Goal: Entertainment & Leisure: Consume media (video, audio)

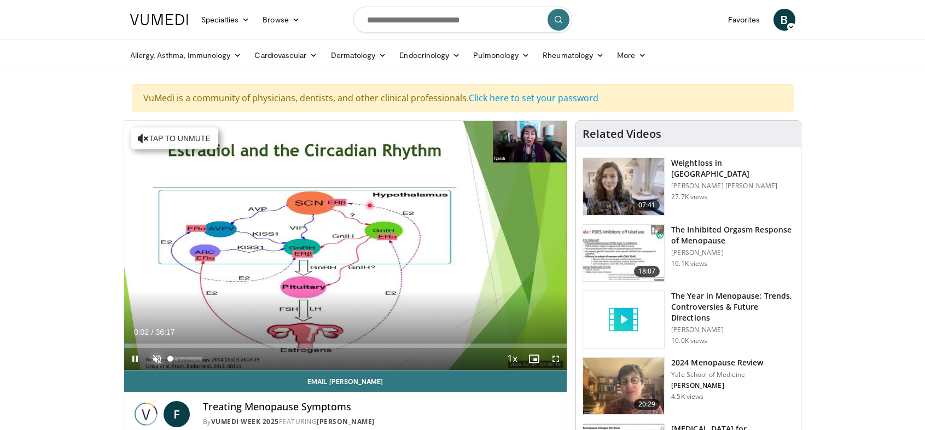
click at [153, 356] on span "Video Player" at bounding box center [157, 359] width 22 height 22
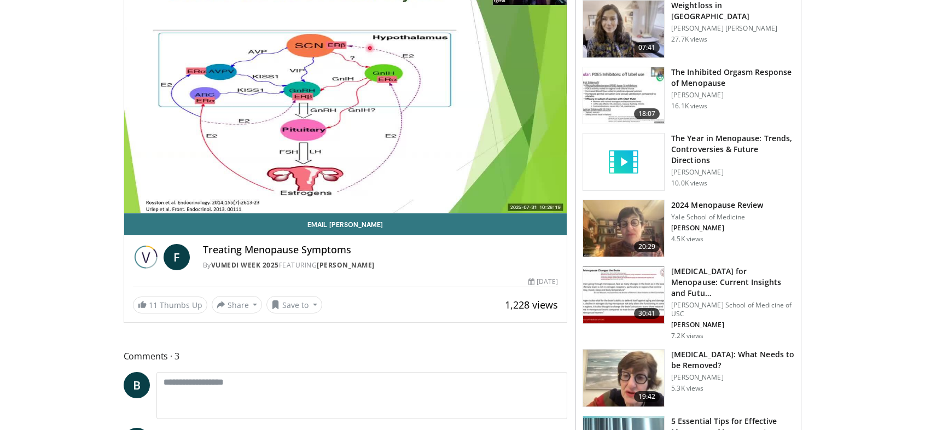
scroll to position [84, 0]
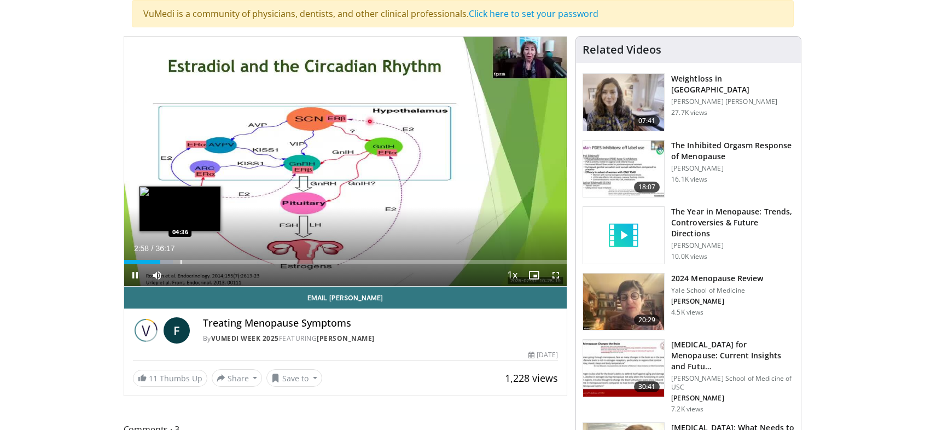
drag, startPoint x: 157, startPoint y: 262, endPoint x: 180, endPoint y: 262, distance: 22.4
click at [180, 262] on video-js "**********" at bounding box center [345, 162] width 443 height 250
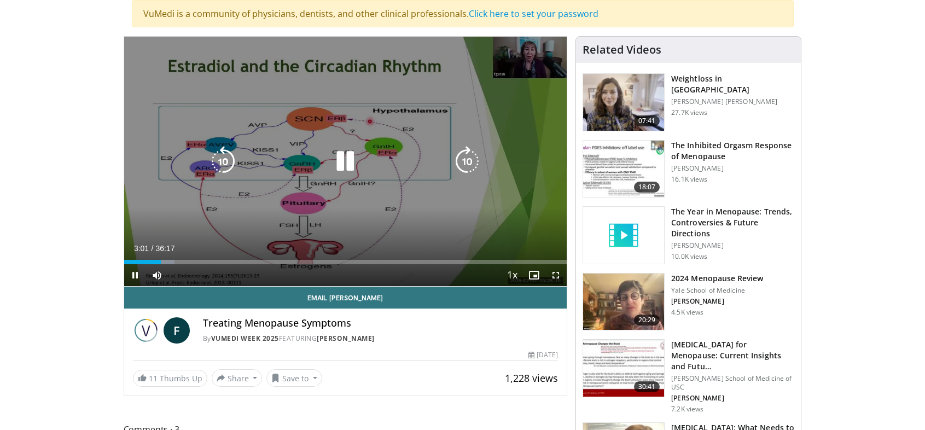
click at [469, 155] on icon "Video Player" at bounding box center [467, 161] width 31 height 31
click at [469, 156] on icon "Video Player" at bounding box center [467, 161] width 31 height 31
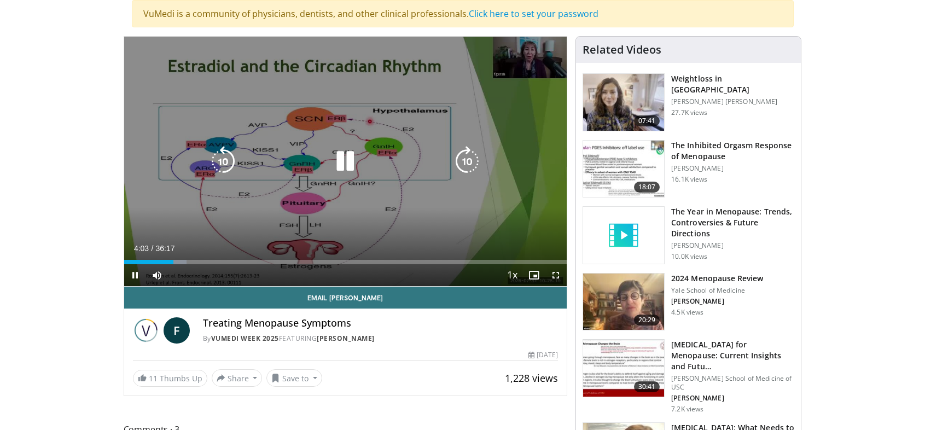
click at [469, 156] on icon "Video Player" at bounding box center [467, 161] width 31 height 31
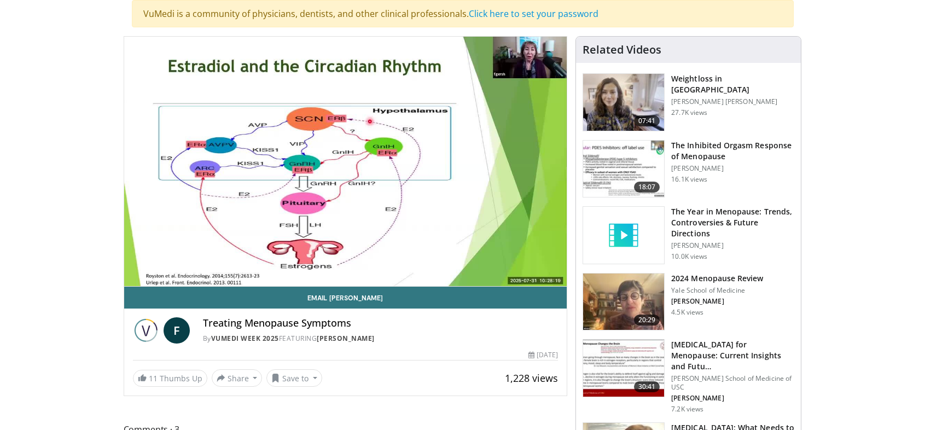
click at [469, 156] on div "10 seconds Tap to unmute" at bounding box center [345, 161] width 443 height 249
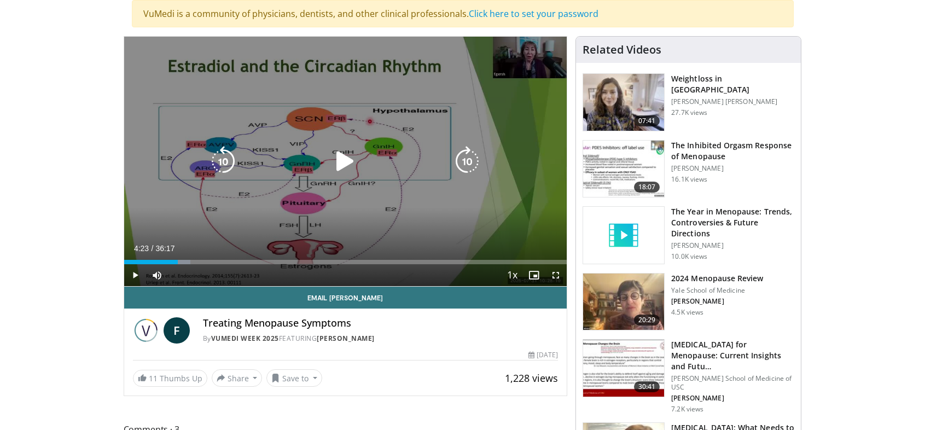
click at [464, 159] on icon "Video Player" at bounding box center [467, 161] width 31 height 31
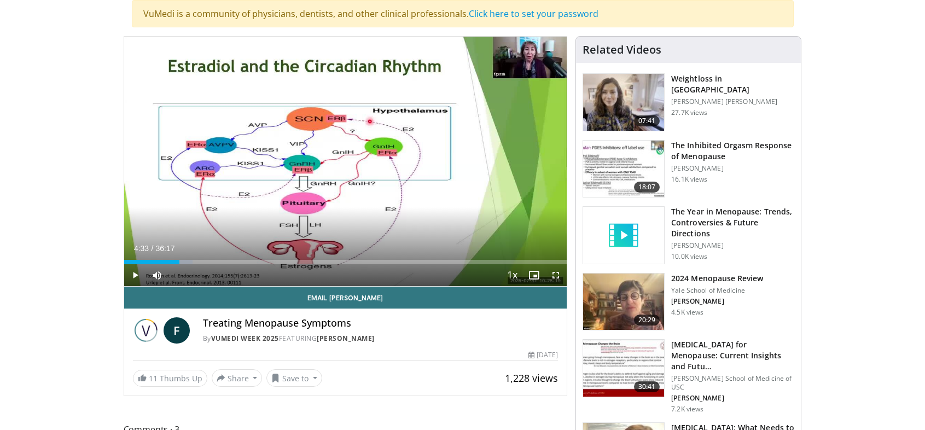
click at [464, 159] on div "10 seconds Tap to unmute" at bounding box center [345, 161] width 443 height 249
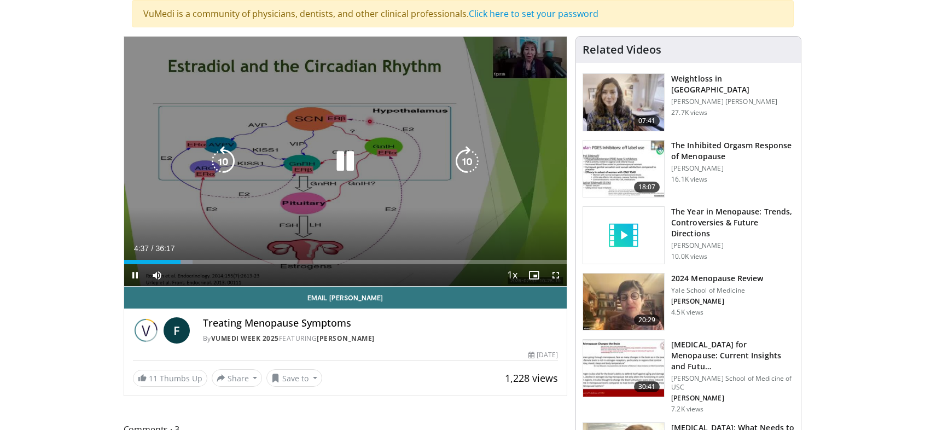
click at [468, 159] on icon "Video Player" at bounding box center [467, 161] width 31 height 31
click at [469, 159] on icon "Video Player" at bounding box center [467, 161] width 31 height 31
click at [465, 159] on icon "Video Player" at bounding box center [467, 161] width 31 height 31
click at [464, 157] on icon "Video Player" at bounding box center [467, 161] width 31 height 31
click at [465, 157] on icon "Video Player" at bounding box center [467, 161] width 31 height 31
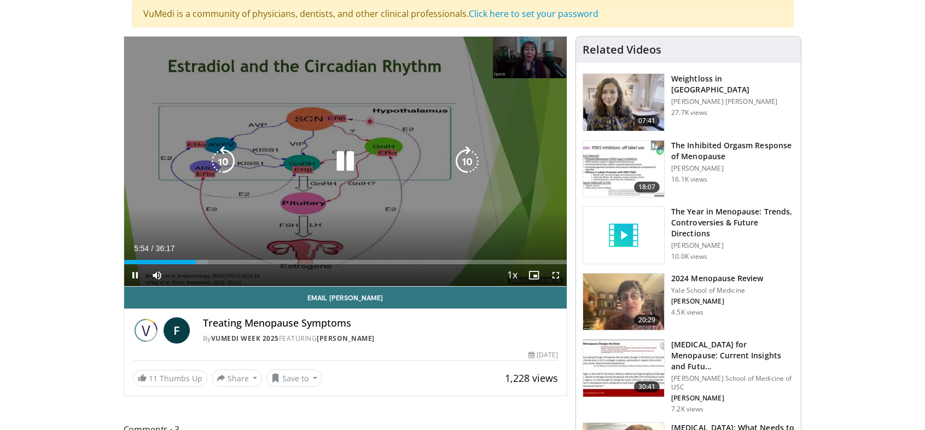
click at [465, 157] on icon "Video Player" at bounding box center [467, 161] width 31 height 31
click at [466, 157] on icon "Video Player" at bounding box center [467, 161] width 31 height 31
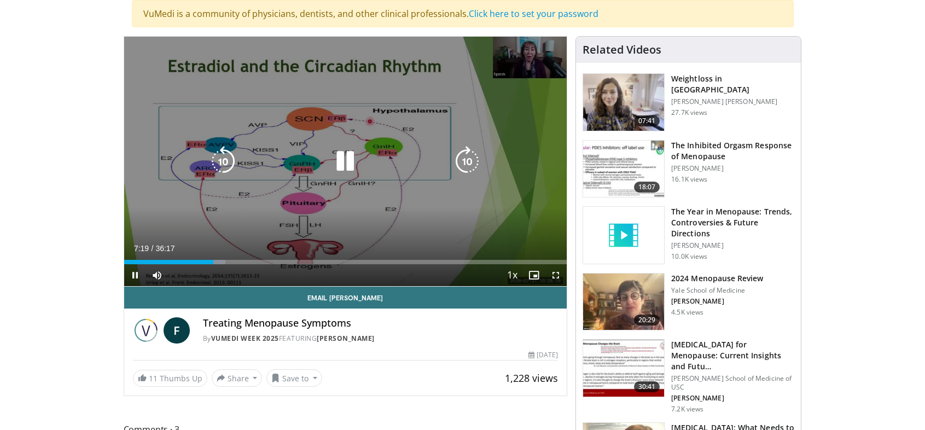
click at [466, 160] on icon "Video Player" at bounding box center [467, 161] width 31 height 31
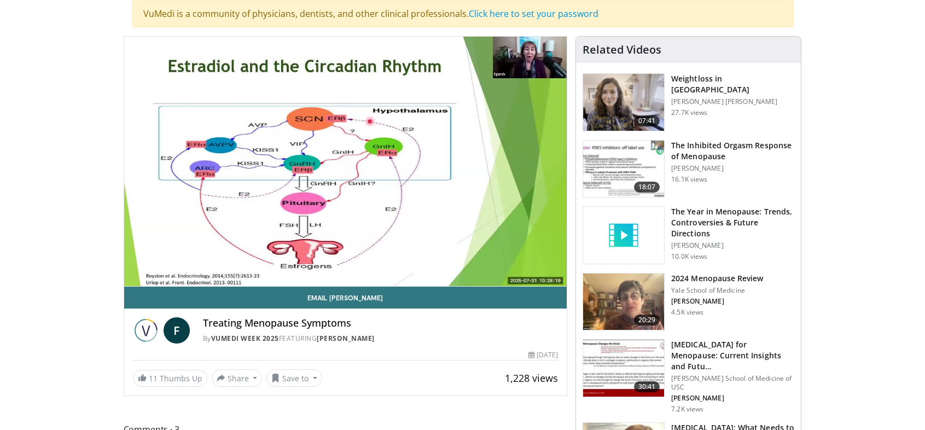
click at [466, 160] on div "10 seconds Tap to unmute" at bounding box center [345, 161] width 443 height 249
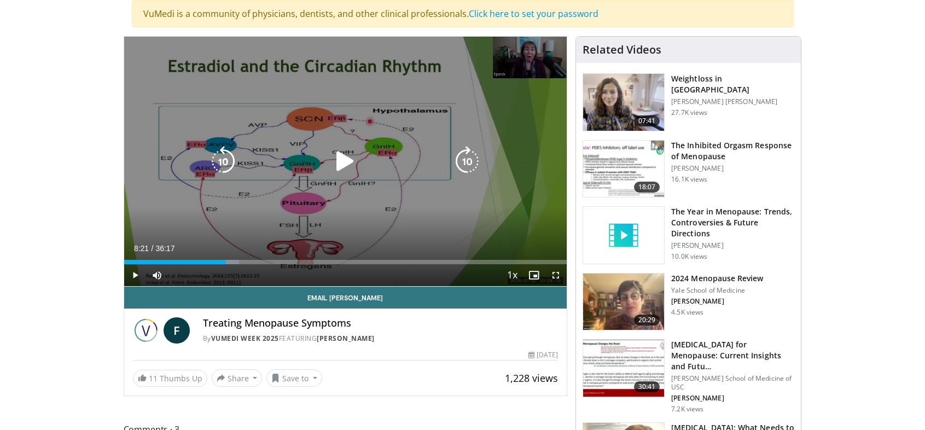
click at [466, 155] on icon "Video Player" at bounding box center [467, 161] width 31 height 31
click at [460, 157] on icon "Video Player" at bounding box center [467, 161] width 31 height 31
